Goal: Information Seeking & Learning: Learn about a topic

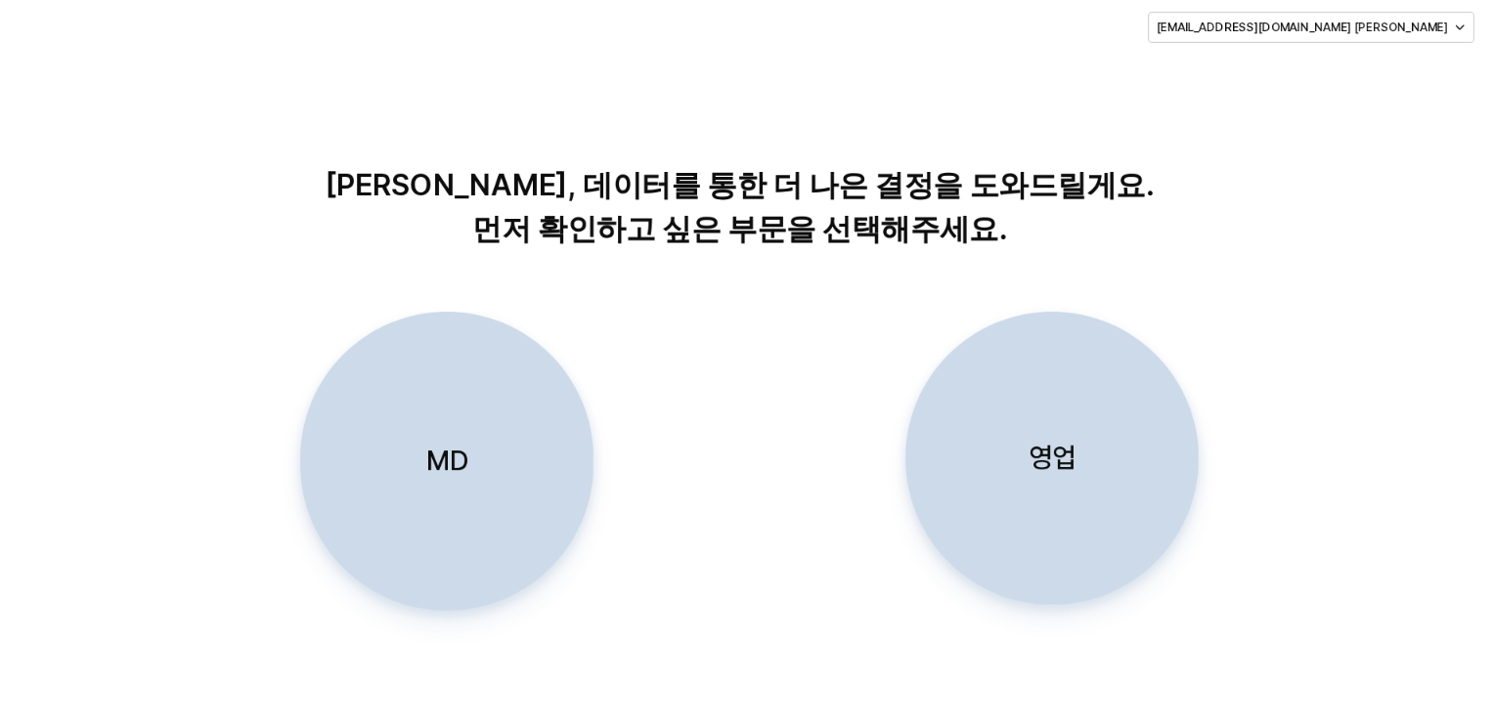
click at [439, 483] on div "MD" at bounding box center [446, 461] width 276 height 297
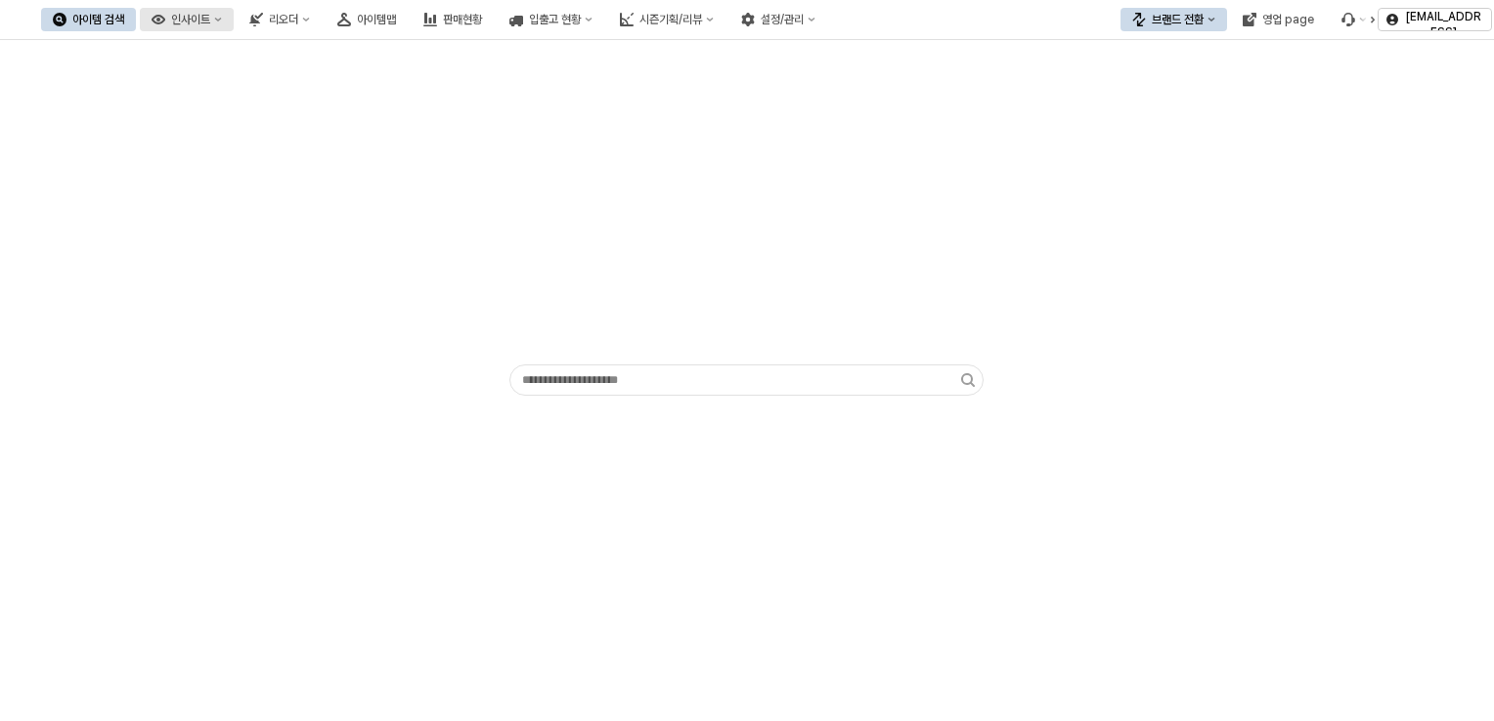
click at [210, 18] on div "인사이트" at bounding box center [190, 20] width 39 height 14
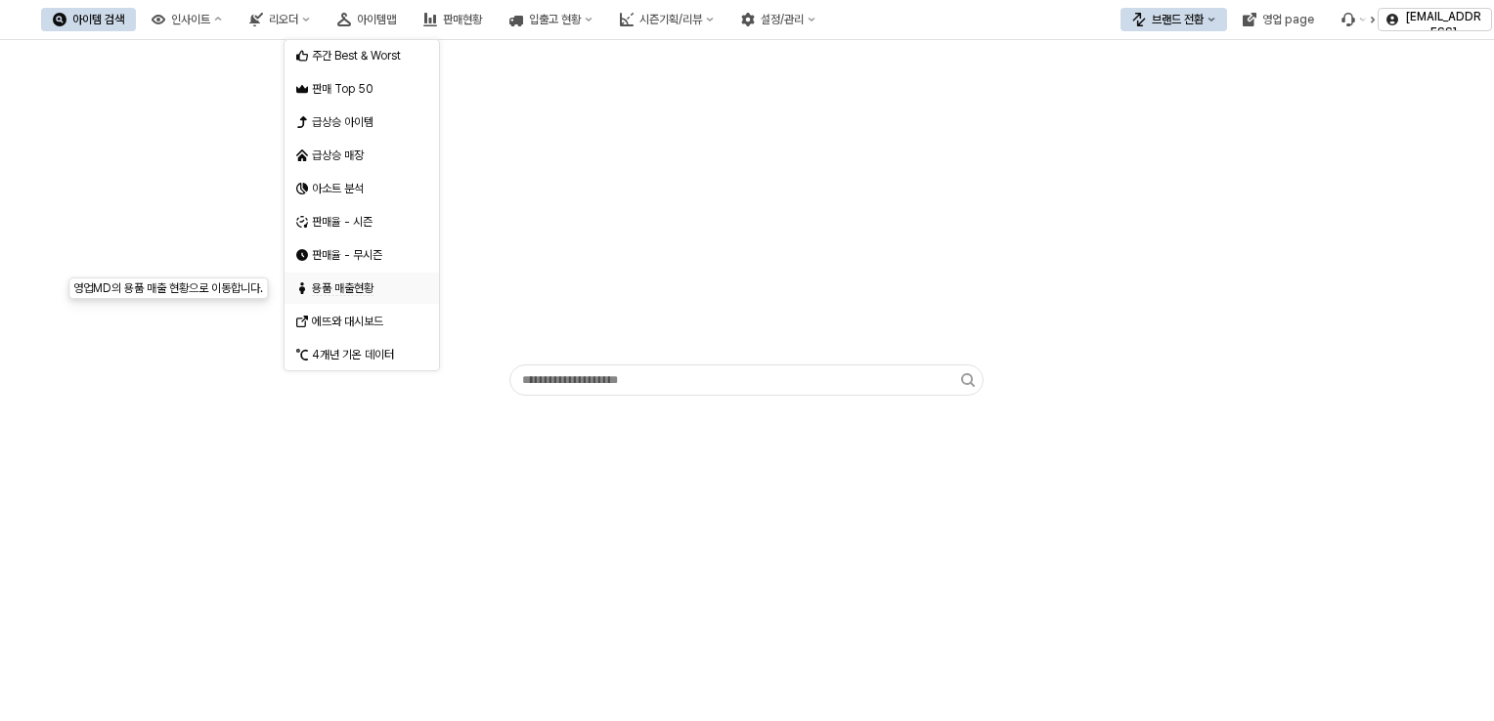
click at [341, 294] on span "용품 매출현황" at bounding box center [343, 289] width 62 height 15
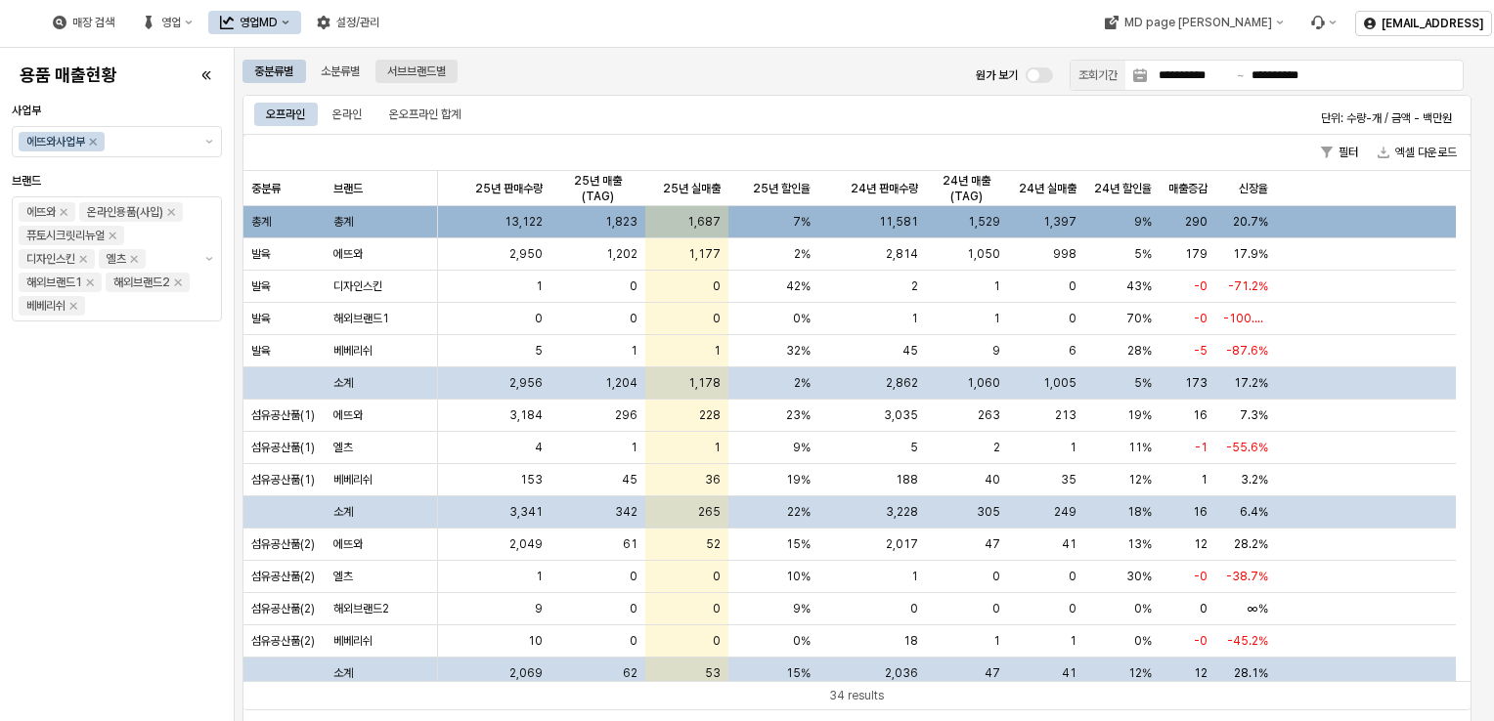
click at [432, 72] on div "서브브랜드별" at bounding box center [416, 71] width 59 height 23
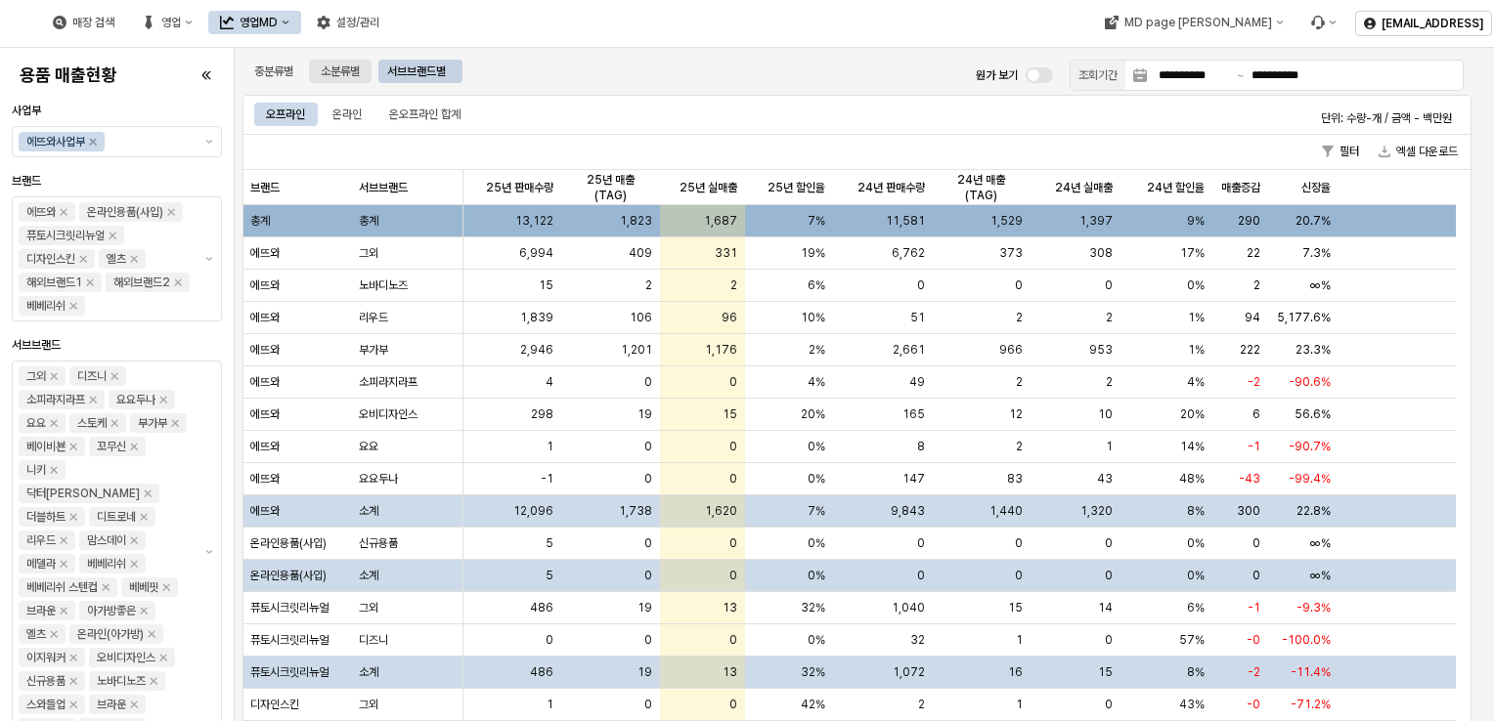
click at [336, 66] on div "소분류별" at bounding box center [340, 71] width 39 height 23
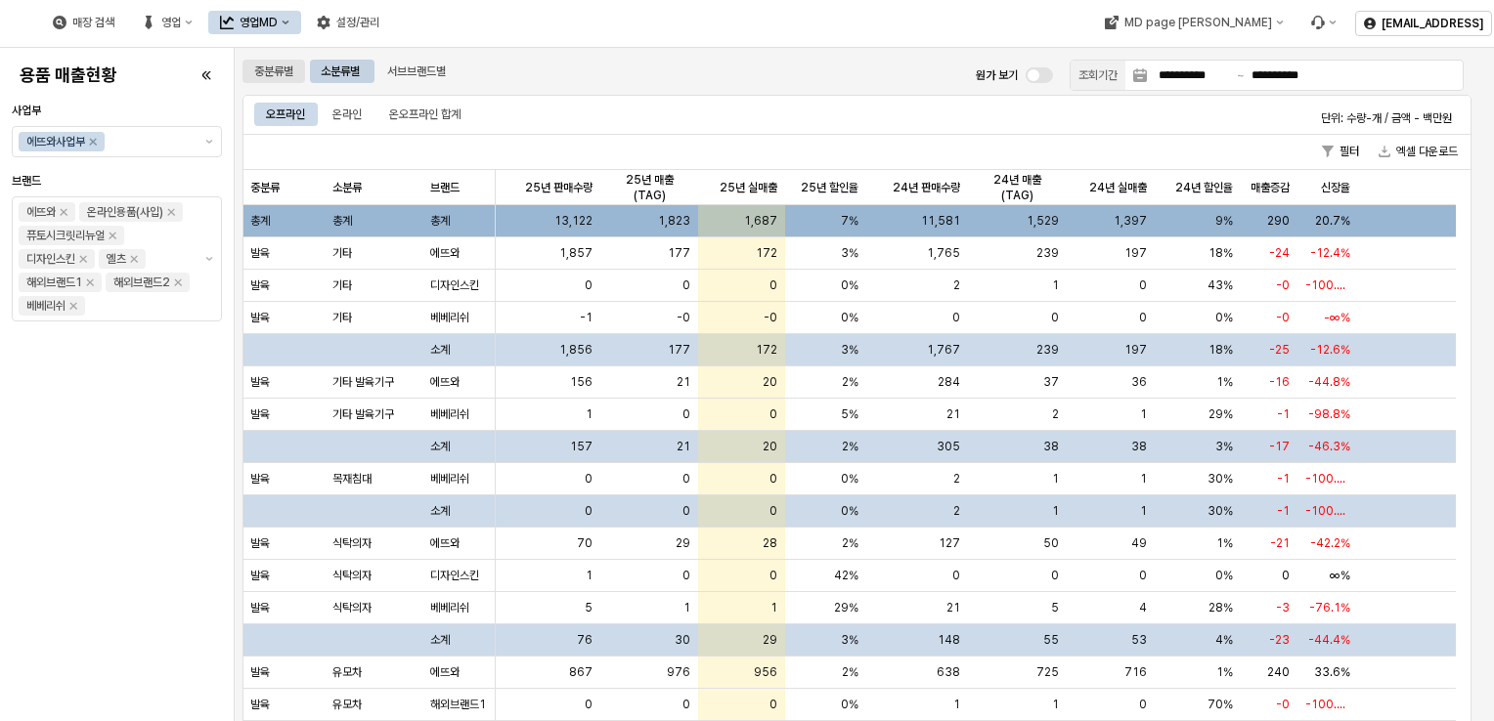
click at [301, 79] on div "중분류별" at bounding box center [273, 71] width 63 height 23
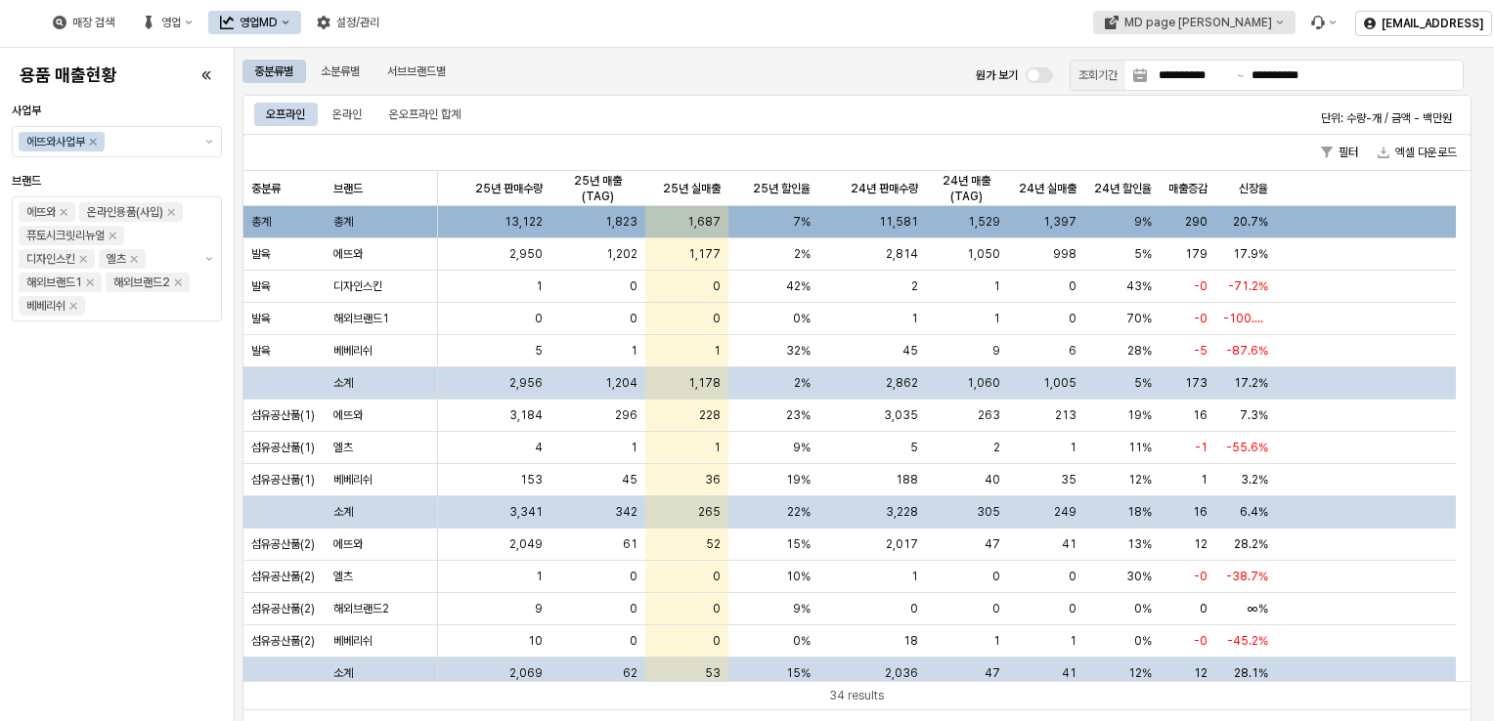
click at [1153, 20] on div "MD page [PERSON_NAME]" at bounding box center [1197, 23] width 148 height 14
click at [1154, 22] on div "MD page [PERSON_NAME]" at bounding box center [1197, 23] width 148 height 14
click at [1145, 59] on div "에뜨와" at bounding box center [1189, 59] width 119 height 16
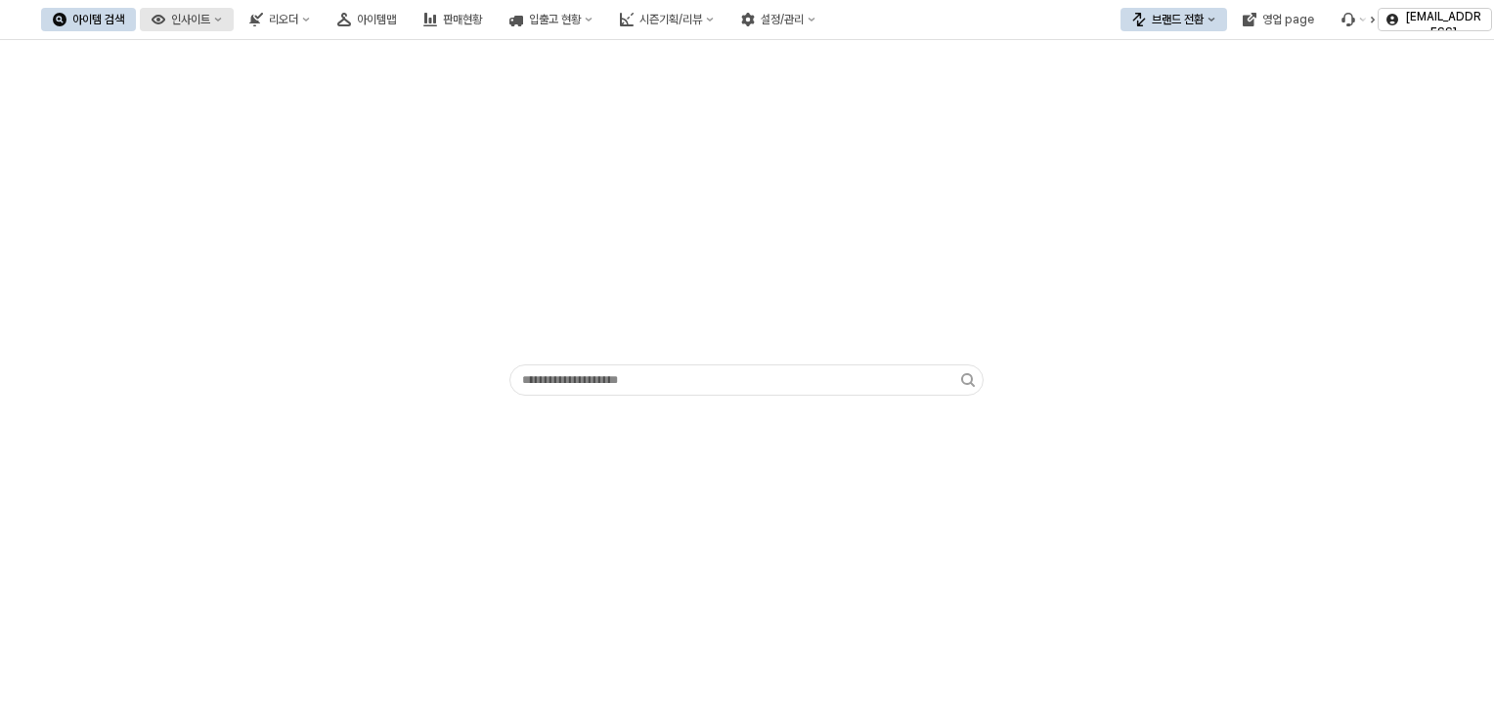
click at [210, 23] on div "인사이트" at bounding box center [190, 20] width 39 height 14
click at [702, 19] on div "시즌기획/리뷰" at bounding box center [670, 20] width 63 height 14
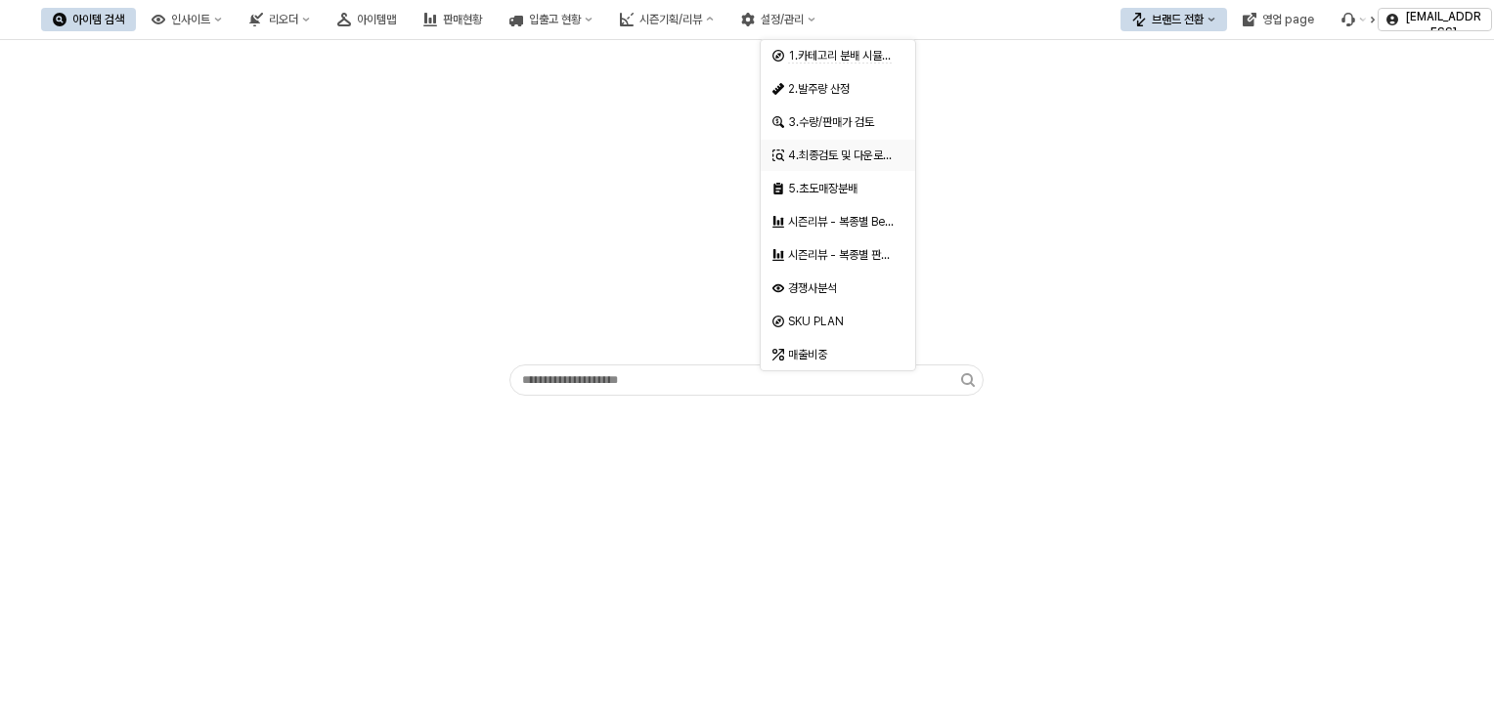
click at [832, 157] on div "4.최종검토 및 다운로드" at bounding box center [840, 156] width 104 height 16
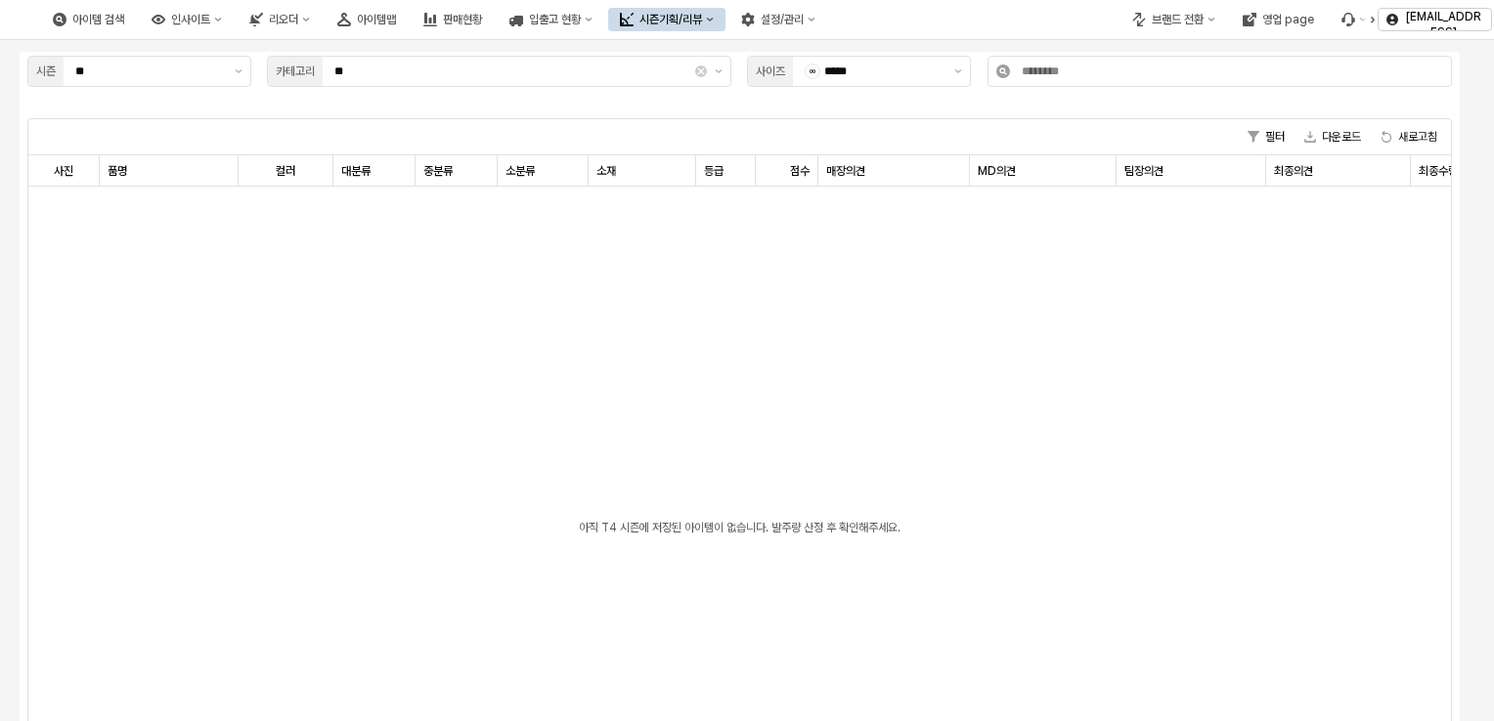
click at [725, 14] on button "시즌기획/리뷰" at bounding box center [666, 19] width 117 height 23
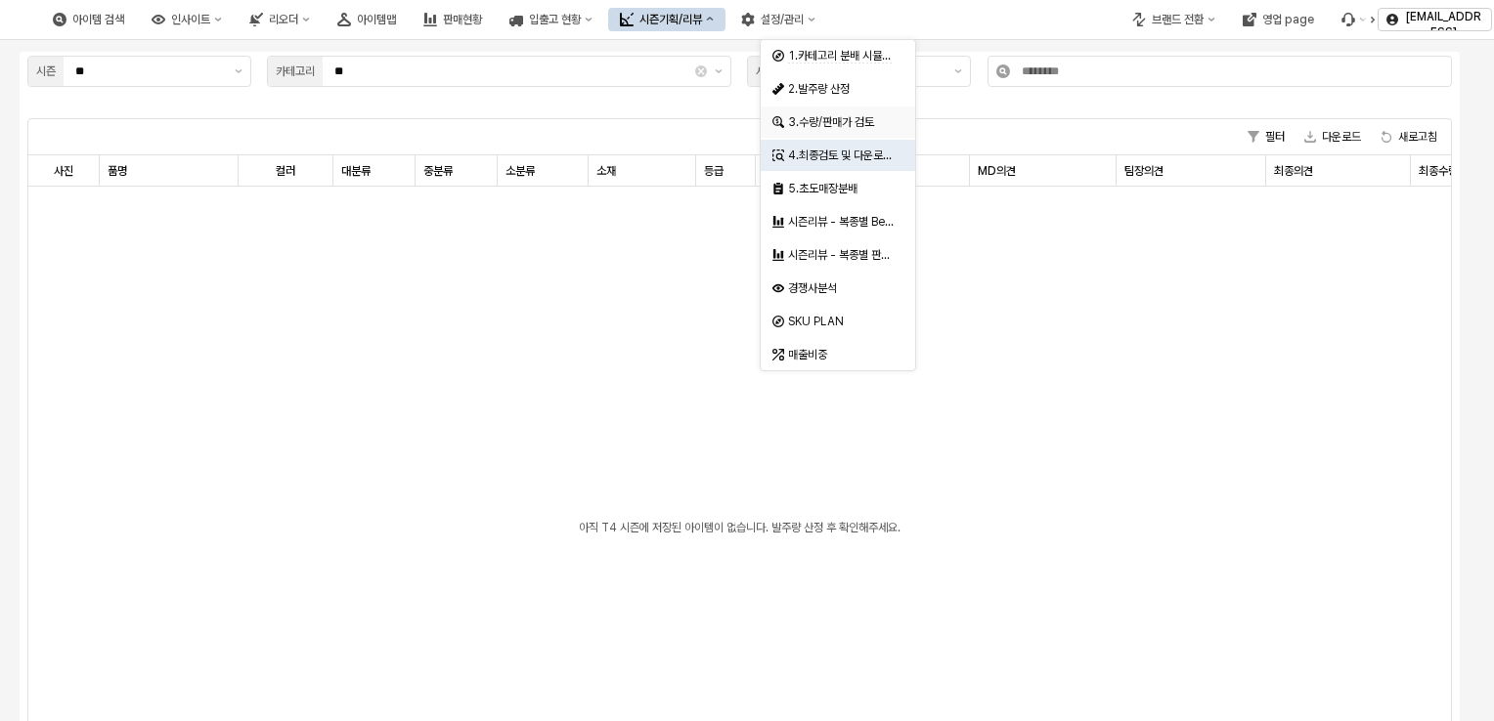
click at [842, 119] on div "3.수량/판매가 검토" at bounding box center [840, 122] width 104 height 16
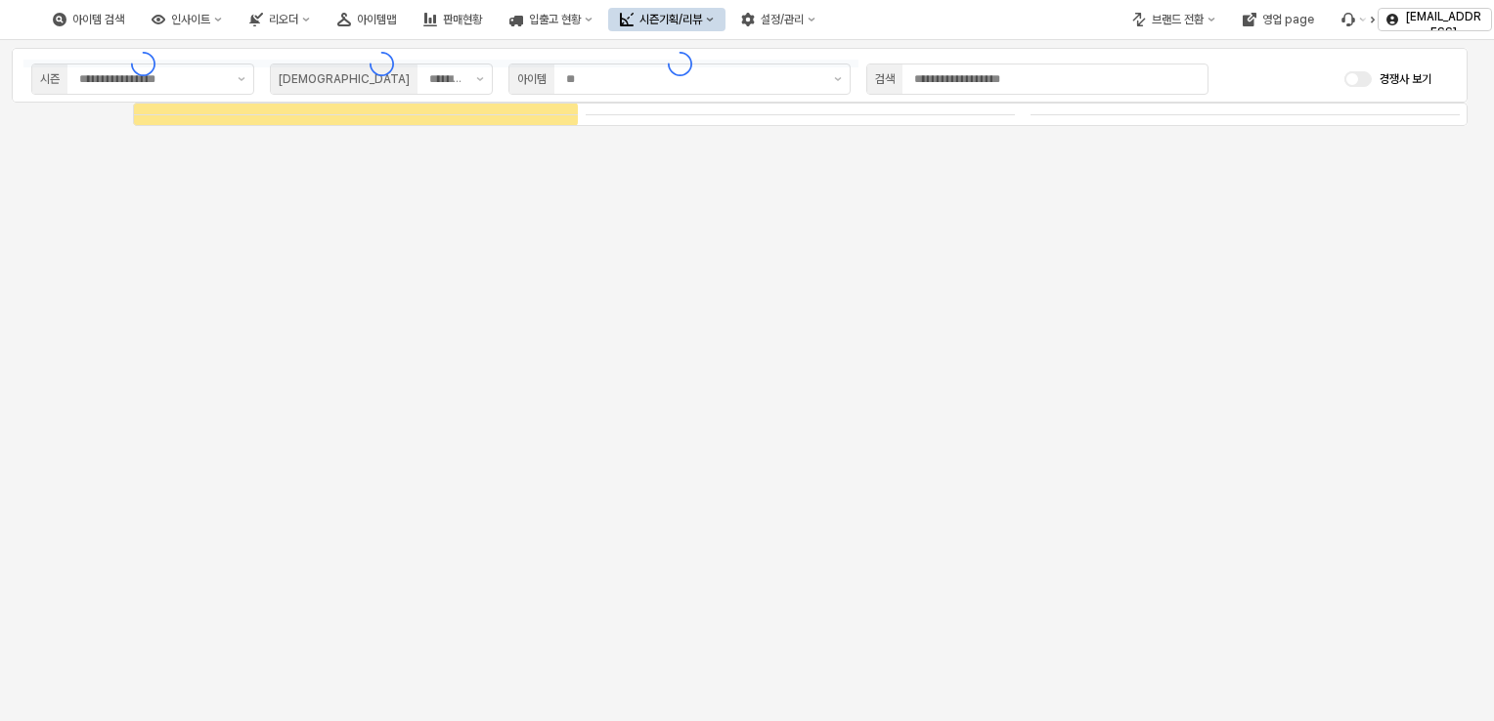
type input "****"
type input "***"
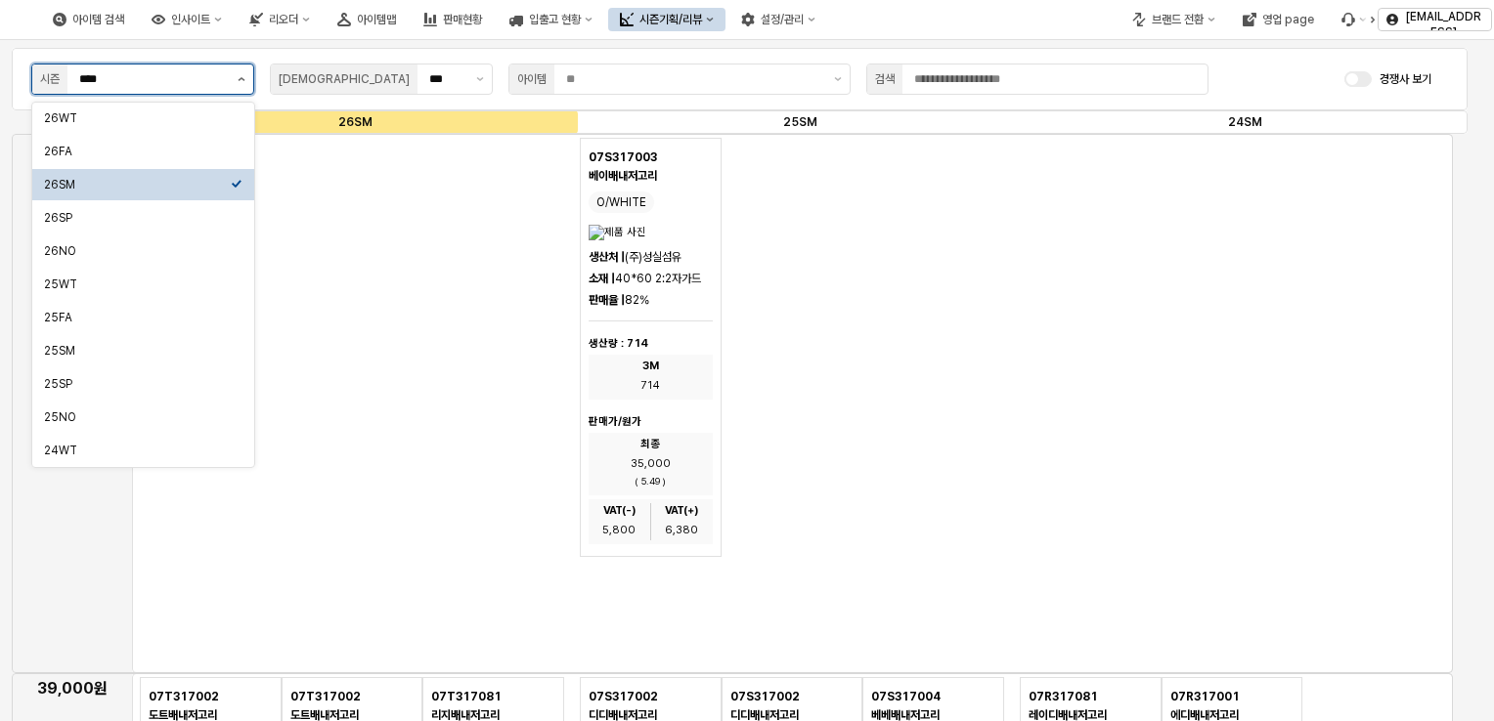
click at [245, 79] on button "제안 사항 표시" at bounding box center [241, 79] width 23 height 29
click at [114, 221] on div "26SP" at bounding box center [137, 218] width 187 height 16
type input "****"
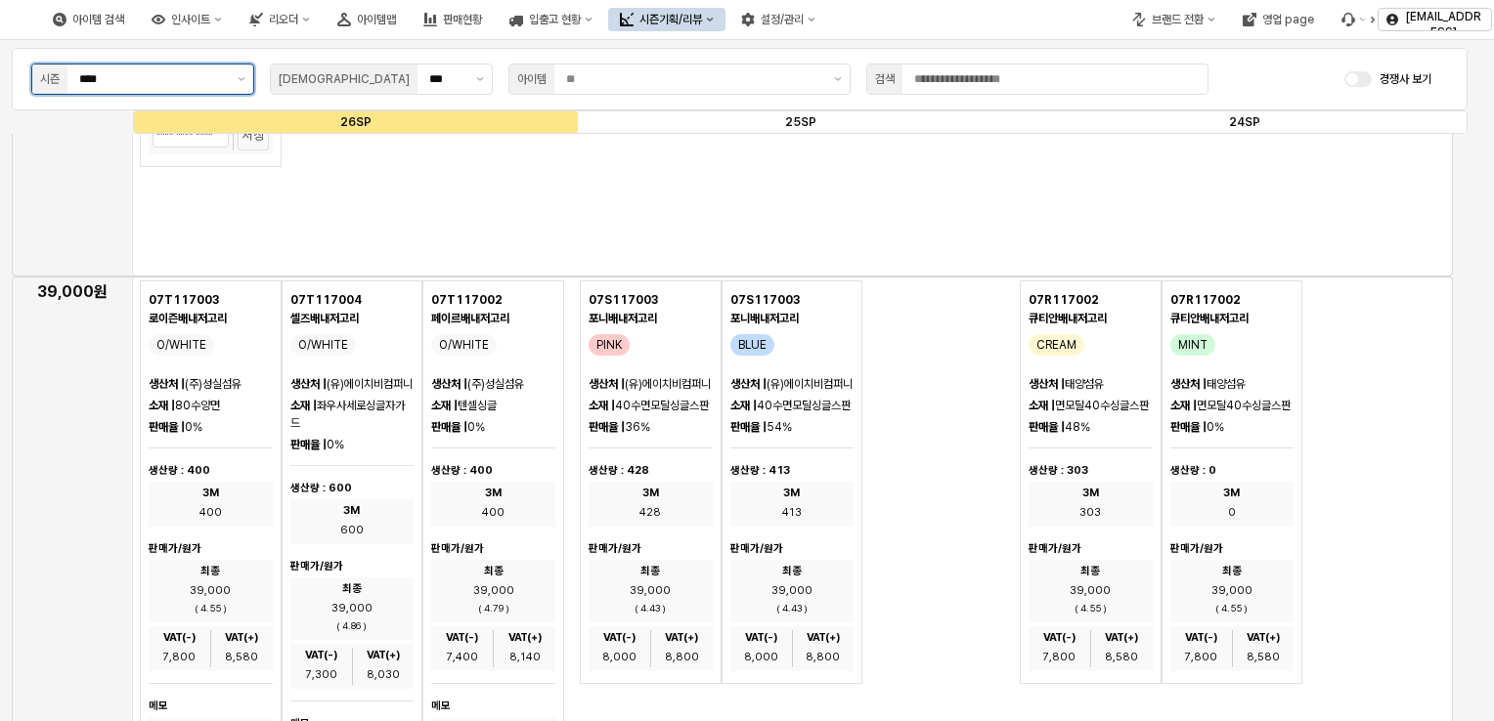
scroll to position [489, 0]
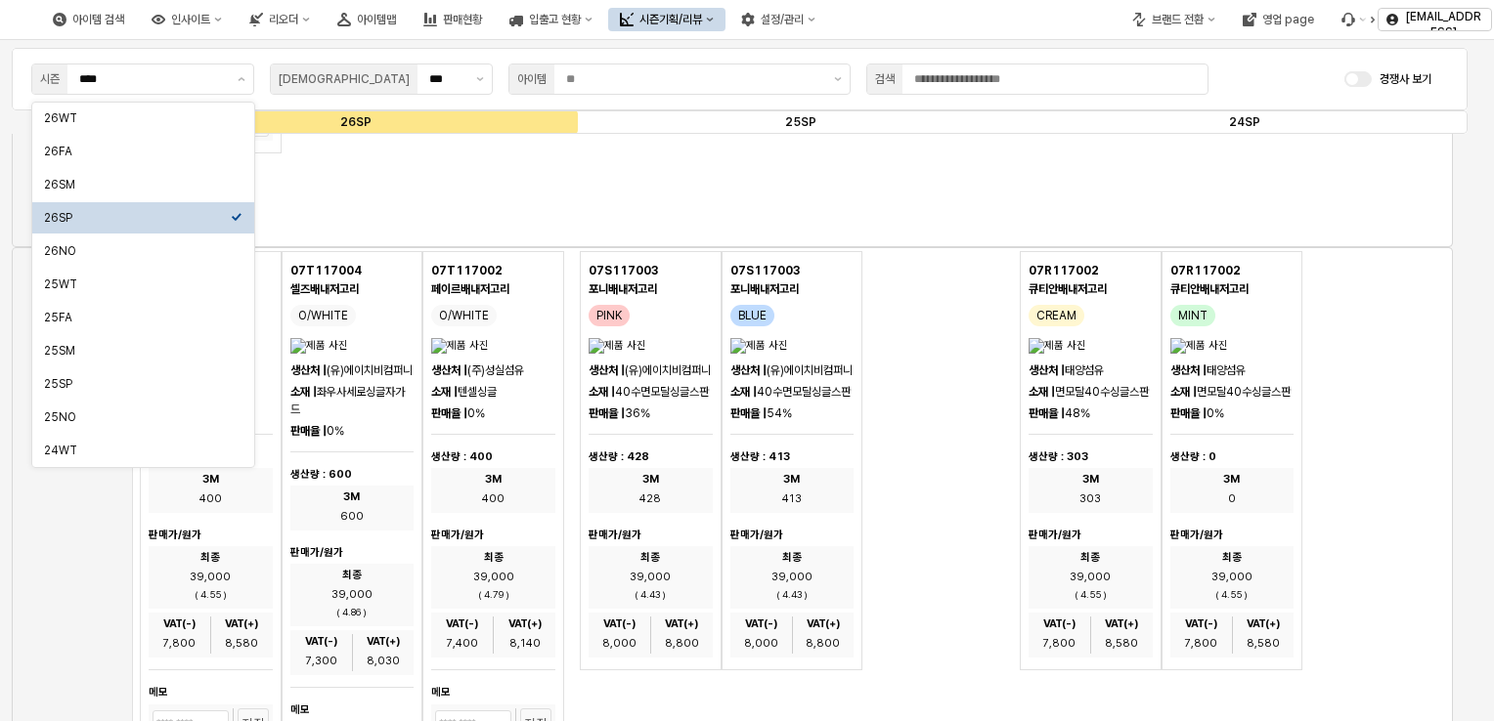
click at [778, 164] on div "App Frame" at bounding box center [792, 165] width 440 height 8
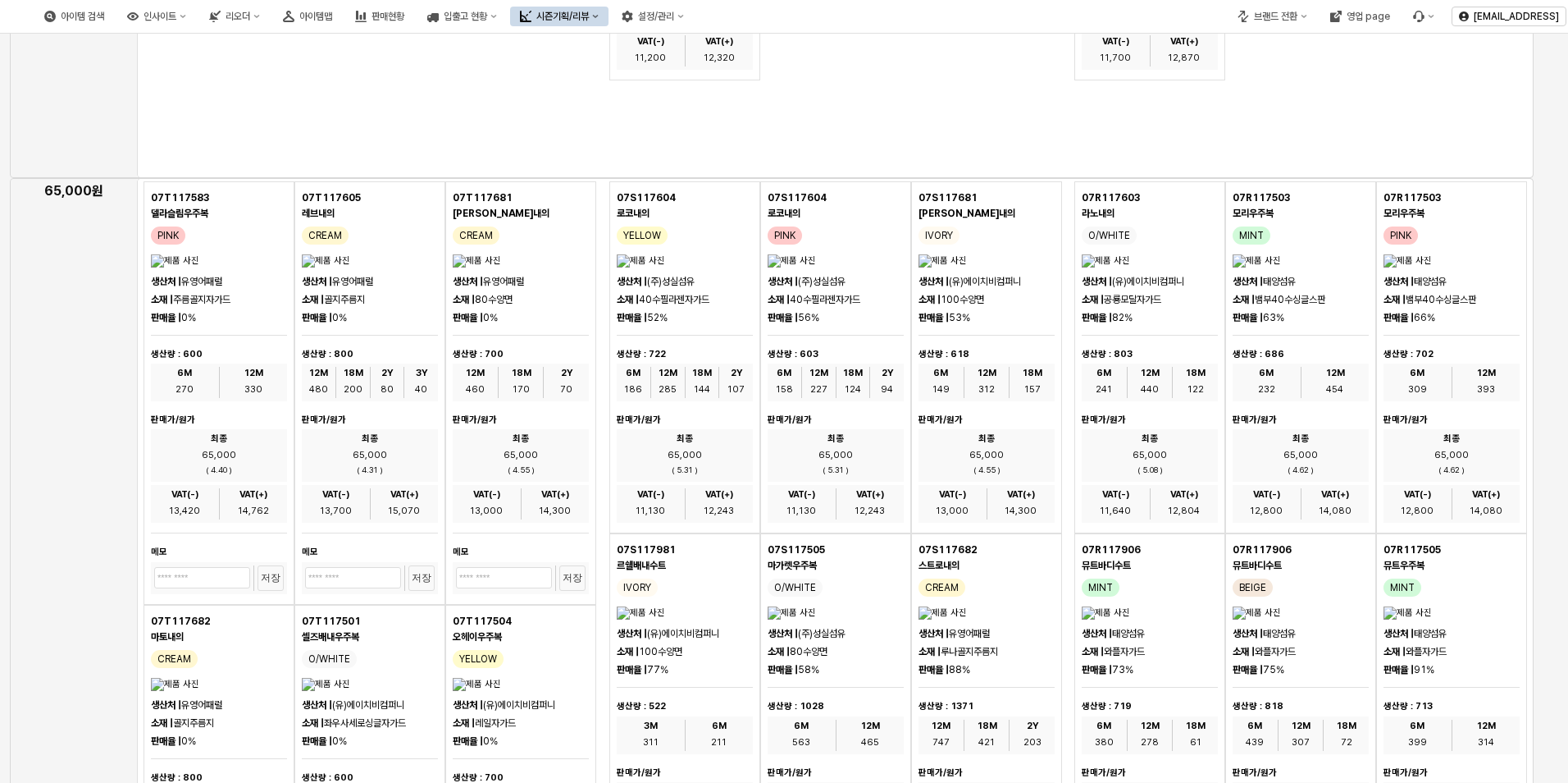
scroll to position [7935, 0]
